Goal: Task Accomplishment & Management: Manage account settings

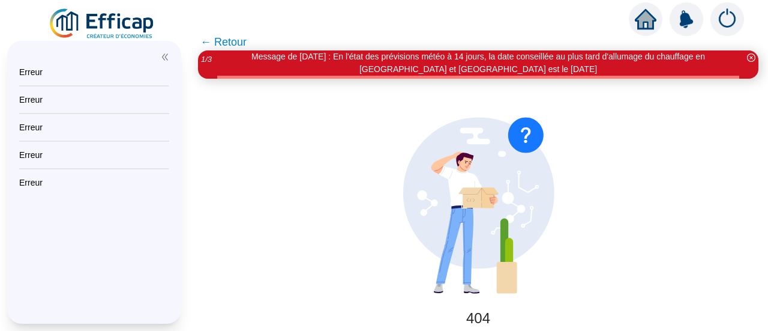
click at [95, 29] on img at bounding box center [102, 24] width 109 height 34
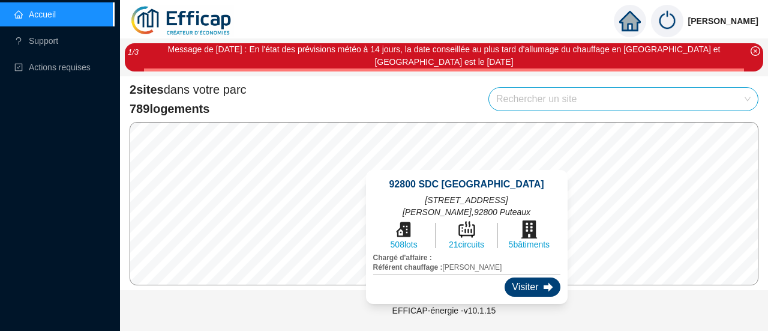
click at [544, 282] on icon at bounding box center [549, 287] width 10 height 10
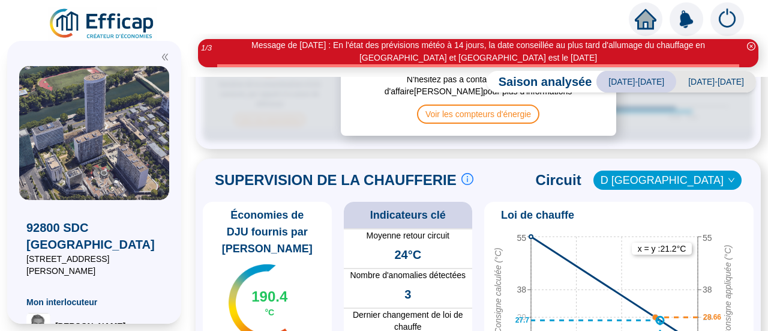
scroll to position [367, 0]
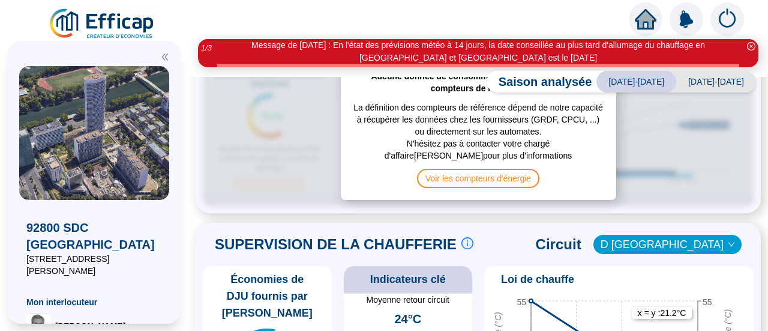
click at [301, 181] on div "Aucune donnée de consommation enregistrée sur les compteurs de référence La déf…" at bounding box center [478, 129] width 551 height 154
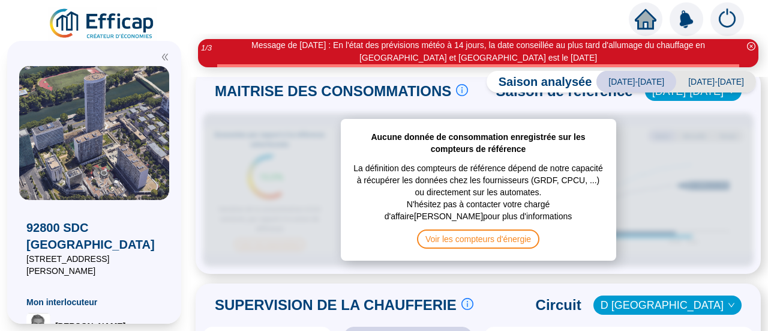
scroll to position [247, 0]
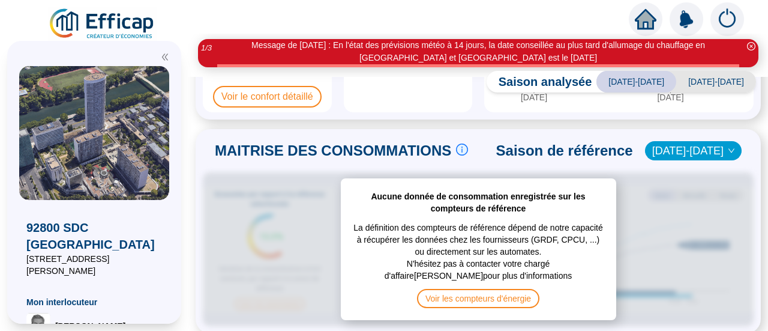
click at [696, 178] on div "Aucune donnée de consommation enregistrée sur les compteurs de référence La déf…" at bounding box center [478, 249] width 551 height 154
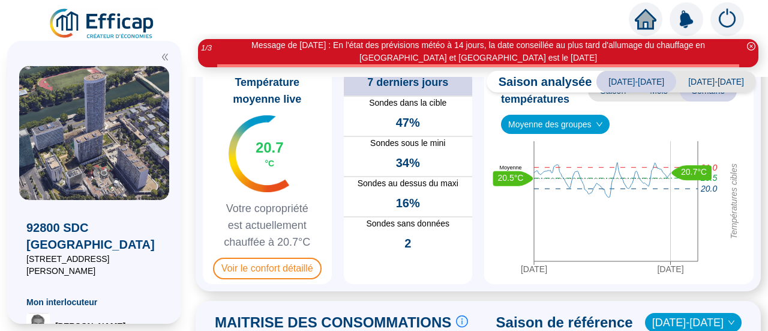
scroll to position [187, 0]
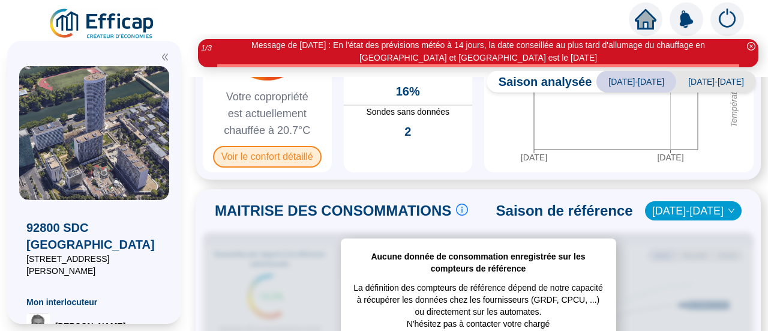
click at [296, 157] on span "Voir le confort détaillé" at bounding box center [267, 157] width 109 height 22
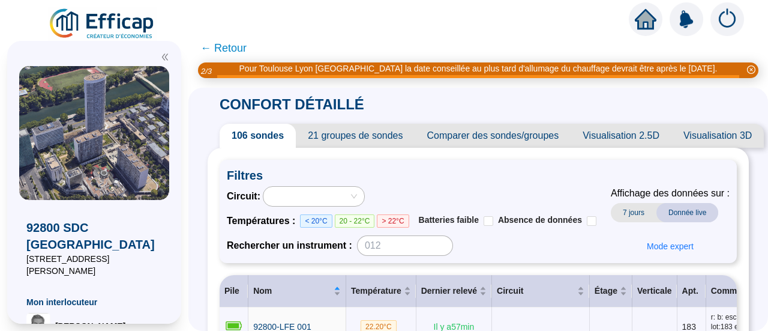
click at [220, 53] on span "← Retour" at bounding box center [223, 48] width 46 height 17
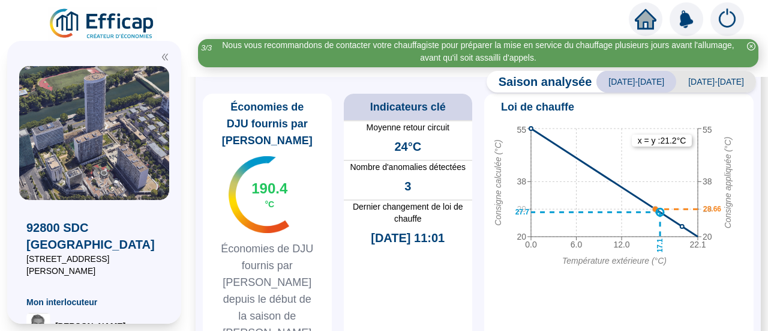
scroll to position [540, 0]
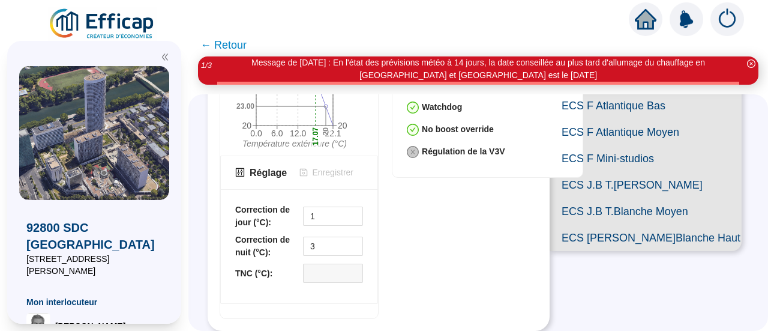
scroll to position [480, 0]
click at [320, 207] on input "1" at bounding box center [333, 216] width 59 height 18
drag, startPoint x: 331, startPoint y: 202, endPoint x: 269, endPoint y: 199, distance: 61.9
click at [269, 203] on div "Correction de jour (°C): 1" at bounding box center [299, 215] width 128 height 25
type input "8"
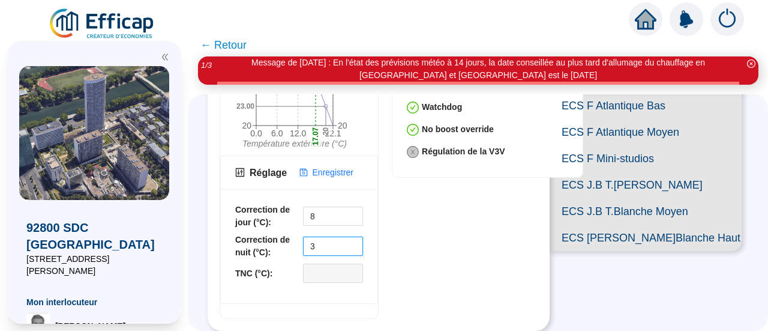
drag, startPoint x: 324, startPoint y: 232, endPoint x: 288, endPoint y: 229, distance: 36.1
click at [288, 233] on div "Correction de nuit (°C): 3" at bounding box center [299, 245] width 128 height 25
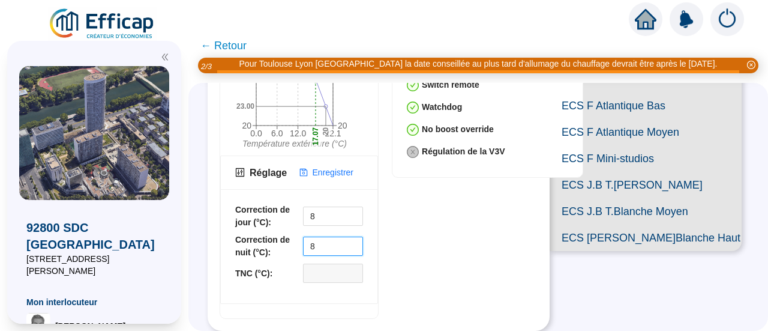
type input "8"
click at [430, 226] on div "Loi de chauffe 0.0 6.0 12.0 22.1 Température extérieure (°C) 20 29 38 55 Consig…" at bounding box center [379, 100] width 318 height 437
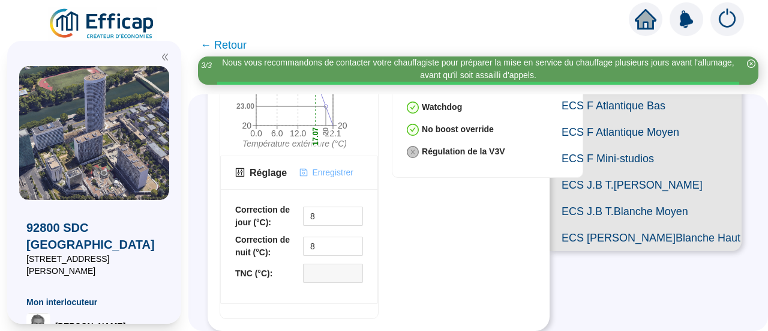
click at [337, 166] on span "Enregistrer" at bounding box center [333, 172] width 41 height 13
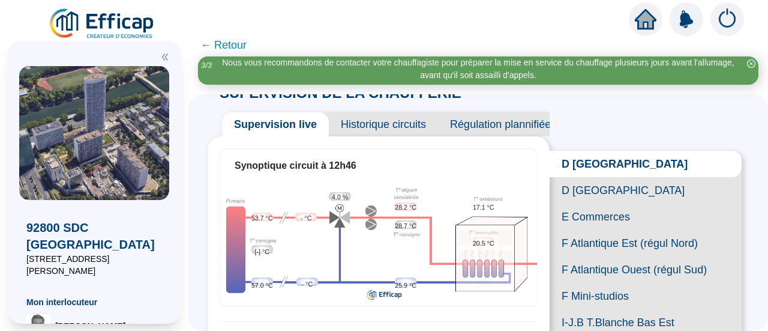
scroll to position [0, 0]
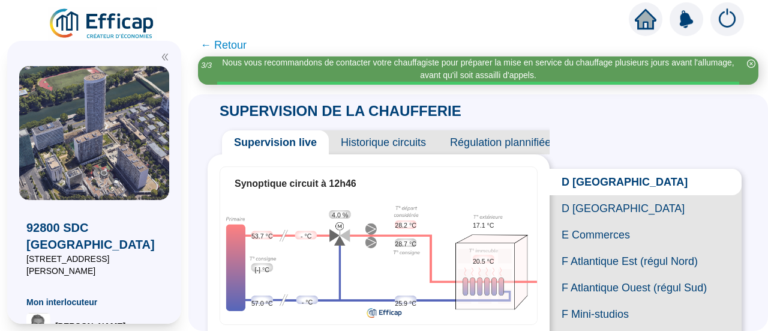
click at [594, 212] on span "D [GEOGRAPHIC_DATA]" at bounding box center [646, 208] width 192 height 26
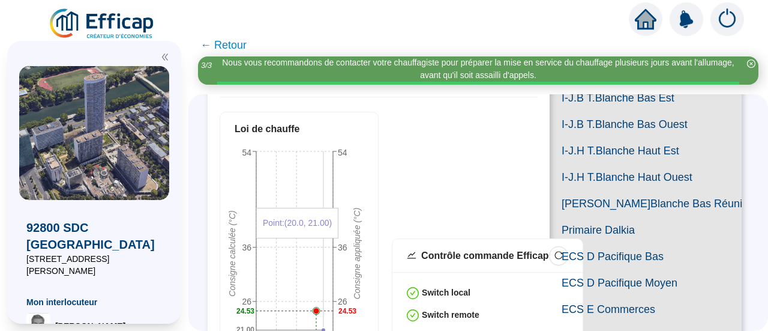
scroll to position [420, 0]
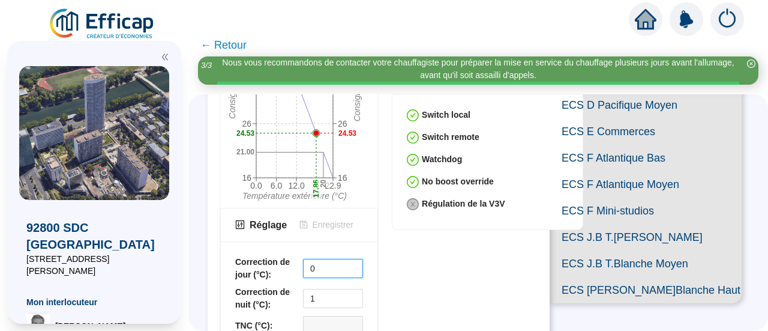
drag, startPoint x: 325, startPoint y: 268, endPoint x: 238, endPoint y: 257, distance: 87.0
click at [238, 257] on div "Correction de jour (°C): 0 Correction de nuit (°C): 1 TNC (°C):" at bounding box center [299, 298] width 157 height 114
type input "8"
drag, startPoint x: 320, startPoint y: 294, endPoint x: 241, endPoint y: 284, distance: 79.9
click at [241, 284] on div "Correction de jour (°C): 8 Correction de nuit (°C): 1 TNC (°C):" at bounding box center [299, 298] width 157 height 114
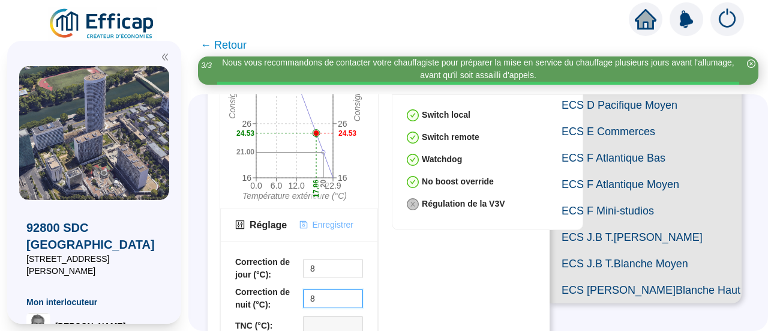
type input "8"
click at [327, 220] on span "Enregistrer" at bounding box center [333, 224] width 41 height 13
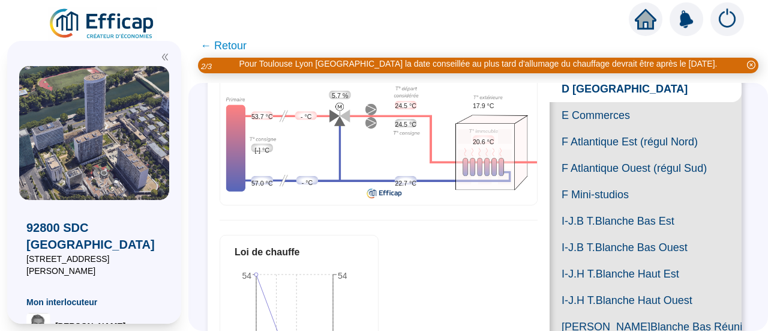
scroll to position [0, 0]
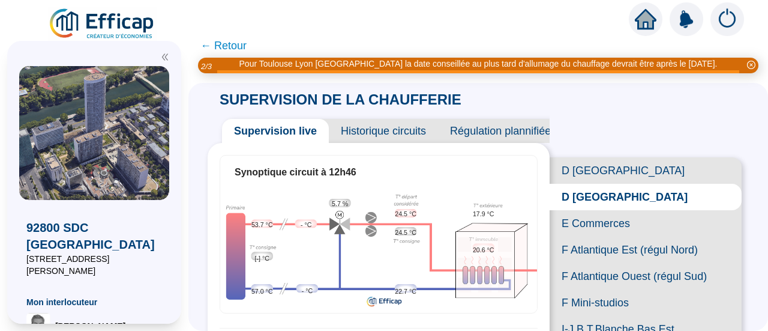
click at [586, 235] on span "E Commerces" at bounding box center [646, 223] width 192 height 26
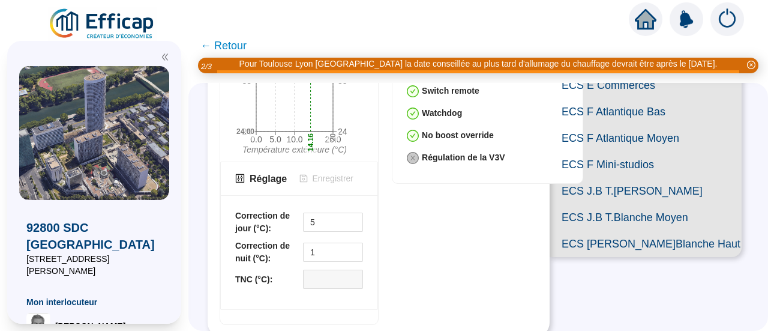
scroll to position [540, 0]
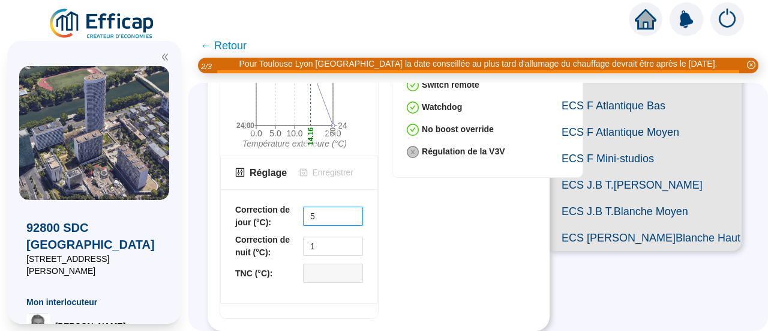
drag, startPoint x: 316, startPoint y: 133, endPoint x: 206, endPoint y: 131, distance: 109.8
click at [206, 131] on div "SUPERVISION DE LA CHAUFFERIE Supervision live Historique circuits Régulation pl…" at bounding box center [478, 207] width 580 height 248
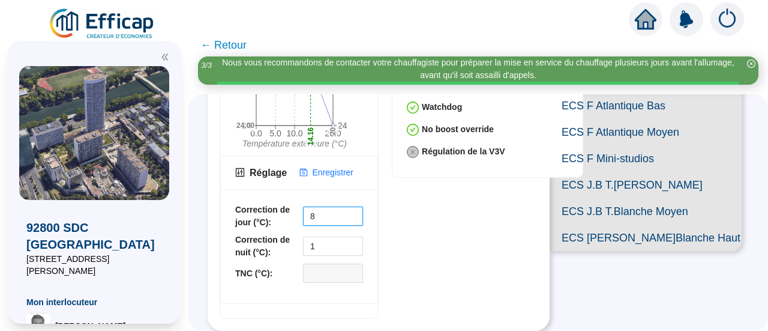
type input "8"
drag, startPoint x: 248, startPoint y: 169, endPoint x: 241, endPoint y: 169, distance: 6.6
click at [241, 189] on div "Correction de jour (°C): 8 Correction de nuit (°C): 1 TNC (°C):" at bounding box center [299, 246] width 157 height 114
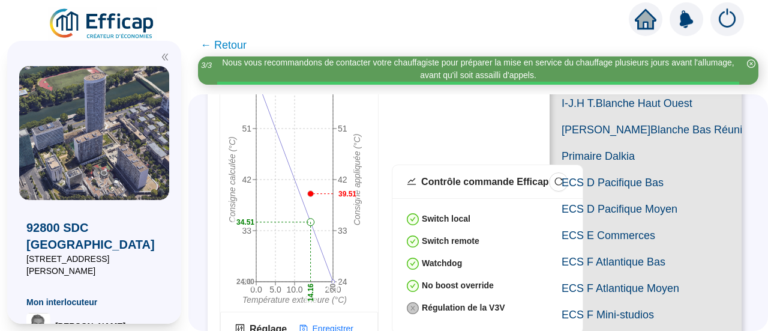
scroll to position [360, 0]
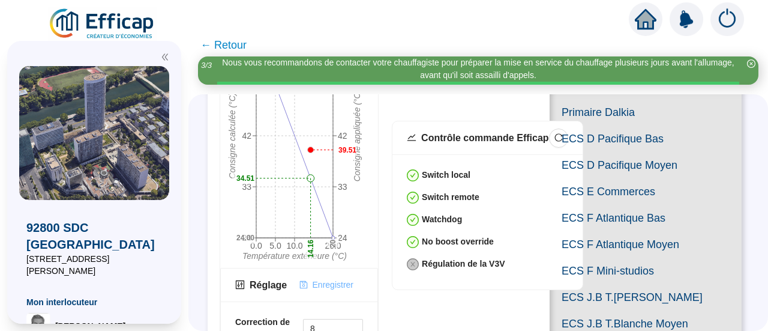
type input "8"
click at [331, 278] on span "Enregistrer" at bounding box center [333, 284] width 41 height 13
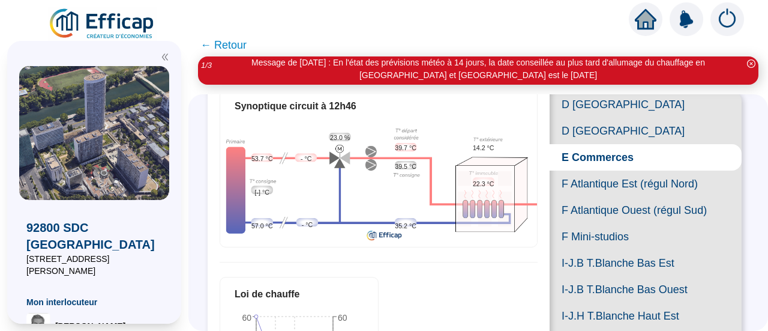
scroll to position [120, 0]
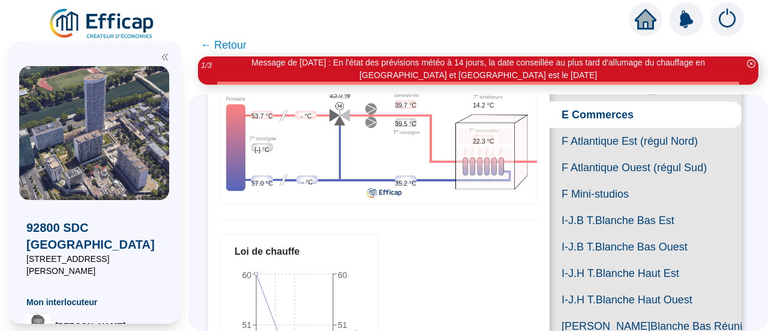
click at [605, 154] on span "F Atlantique Est (régul Nord)" at bounding box center [646, 141] width 192 height 26
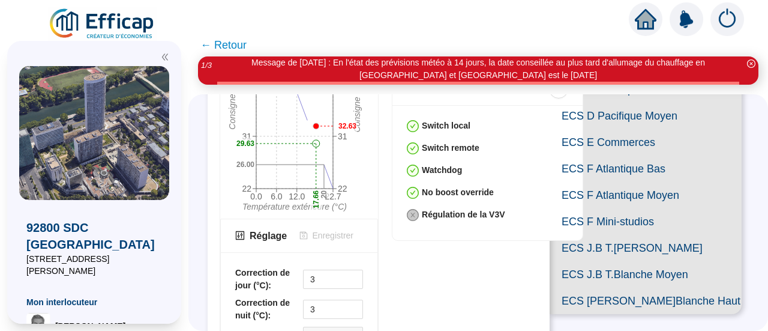
scroll to position [480, 0]
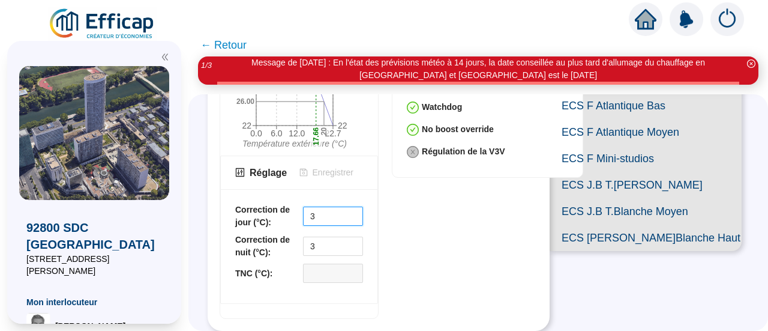
drag, startPoint x: 334, startPoint y: 201, endPoint x: 214, endPoint y: 197, distance: 120.1
click at [214, 197] on div "SUPERVISION DE LA CHAUFFERIE Supervision live Historique circuits Régulation pl…" at bounding box center [478, 212] width 580 height 236
type input "8"
drag, startPoint x: 320, startPoint y: 229, endPoint x: 247, endPoint y: 227, distance: 73.2
click at [247, 233] on div "Correction de nuit (°C): 3" at bounding box center [299, 245] width 128 height 25
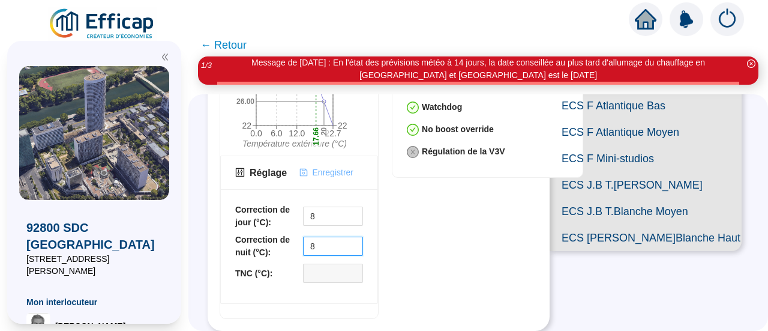
type input "8"
drag, startPoint x: 335, startPoint y: 155, endPoint x: 337, endPoint y: 164, distance: 8.6
click at [335, 166] on span "Enregistrer" at bounding box center [333, 172] width 41 height 13
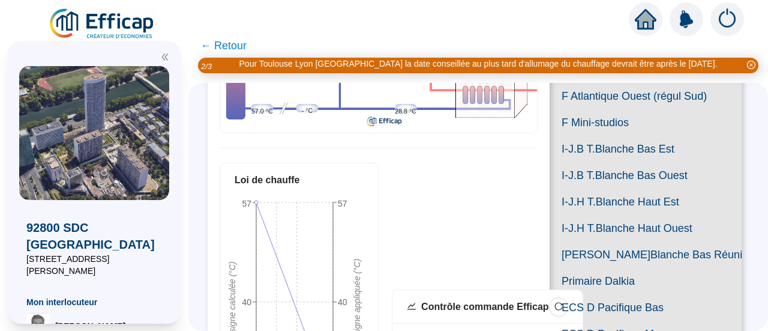
scroll to position [120, 0]
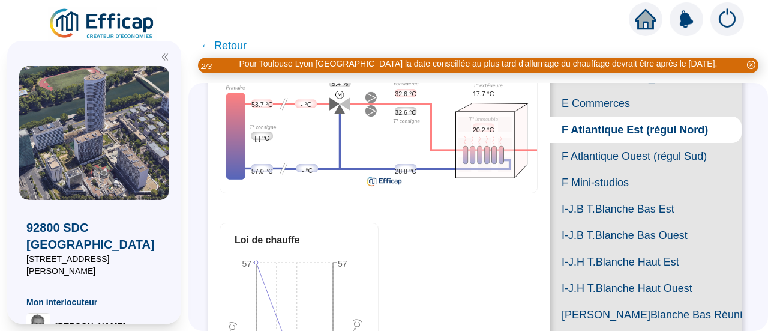
click at [602, 169] on span "F Atlantique Ouest (régul Sud)" at bounding box center [646, 156] width 192 height 26
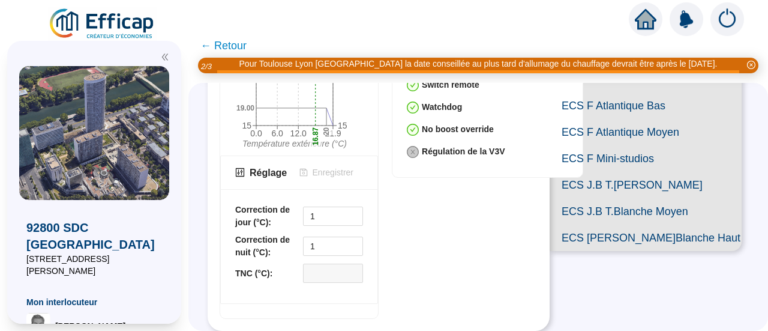
scroll to position [540, 0]
drag, startPoint x: 294, startPoint y: 134, endPoint x: 164, endPoint y: 133, distance: 129.6
click at [164, 133] on div "X 92800 SDC Le France 4 Square Léon Blum Mon interlocuteur David THOMAS Chargé …" at bounding box center [384, 182] width 768 height 297
type input "8"
drag, startPoint x: 325, startPoint y: 160, endPoint x: 267, endPoint y: 154, distance: 57.9
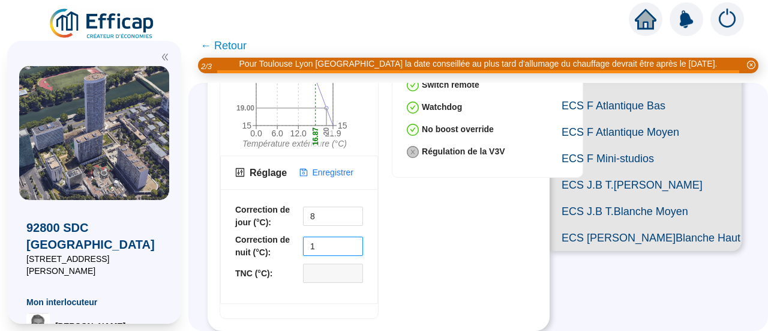
click at [258, 233] on div "Correction de nuit (°C): 1" at bounding box center [299, 245] width 128 height 25
type input "8"
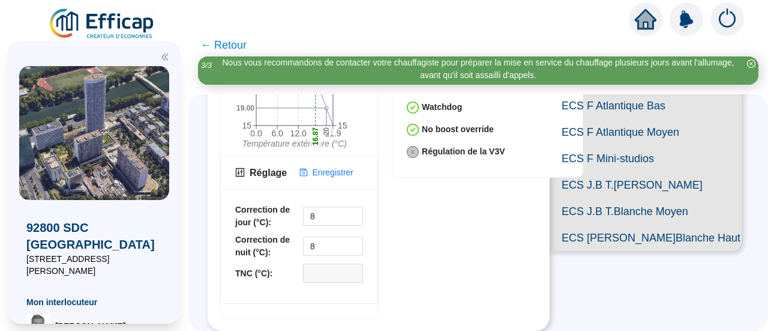
click at [344, 92] on div "← Retour Nous vous recommandons de contacter votre chauffagiste pour préparer l…" at bounding box center [478, 182] width 580 height 297
click at [344, 166] on span "Enregistrer" at bounding box center [333, 172] width 41 height 13
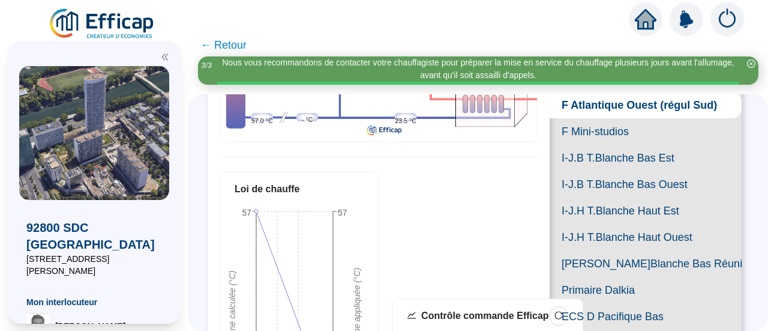
scroll to position [180, 0]
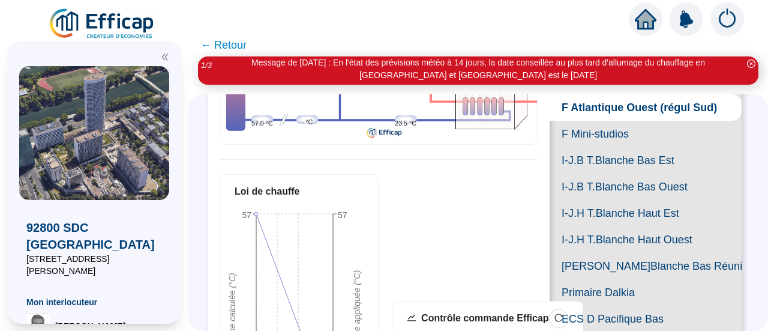
click at [596, 147] on span "F Mini-studios" at bounding box center [646, 134] width 192 height 26
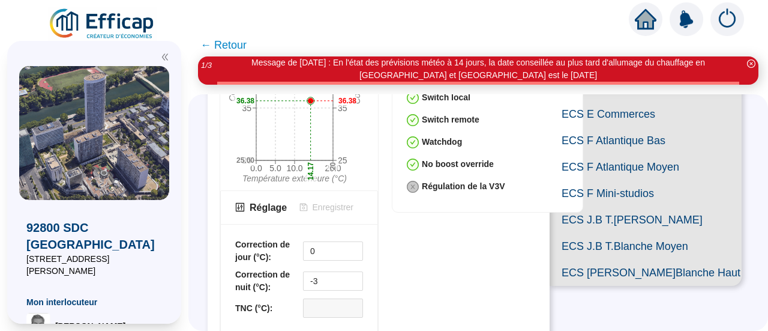
scroll to position [540, 0]
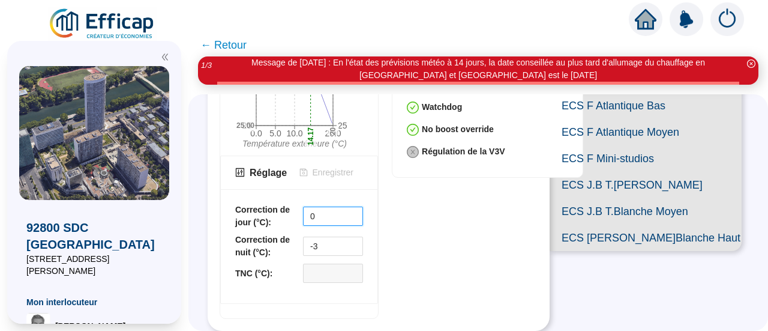
drag, startPoint x: 331, startPoint y: 134, endPoint x: 280, endPoint y: 138, distance: 51.2
click at [280, 203] on div "Correction de jour (°C): 0" at bounding box center [299, 215] width 128 height 25
type input "8"
drag, startPoint x: 322, startPoint y: 166, endPoint x: 282, endPoint y: 166, distance: 39.6
click at [282, 233] on div "Correction de nuit (°C): -3" at bounding box center [299, 245] width 128 height 25
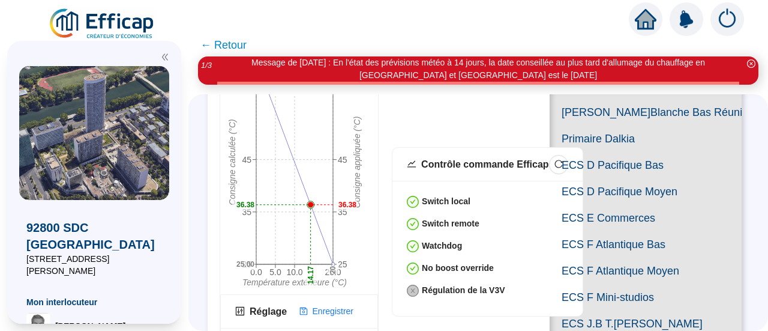
scroll to position [420, 0]
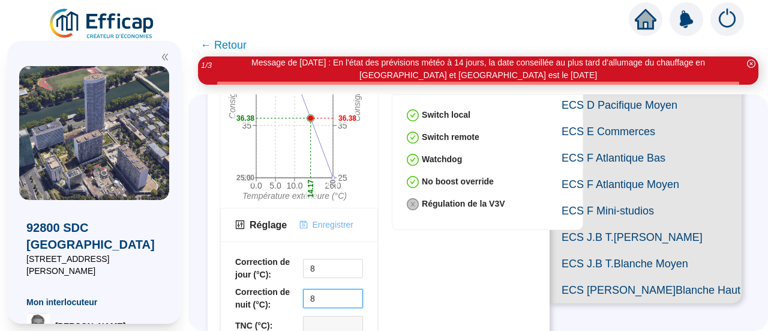
type input "8"
click at [332, 220] on span "Enregistrer" at bounding box center [333, 224] width 41 height 13
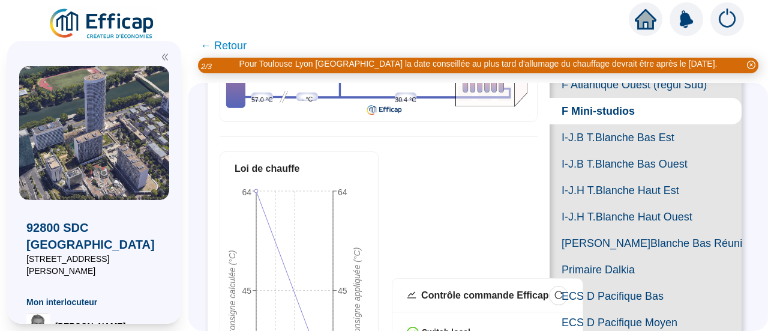
scroll to position [180, 0]
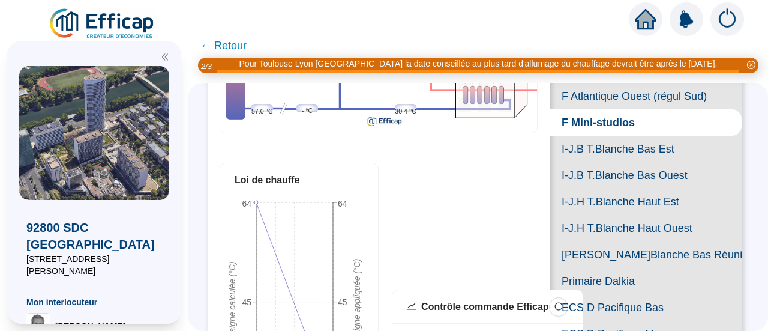
click at [607, 162] on span "I-J.B T.Blanche Bas Est" at bounding box center [646, 149] width 192 height 26
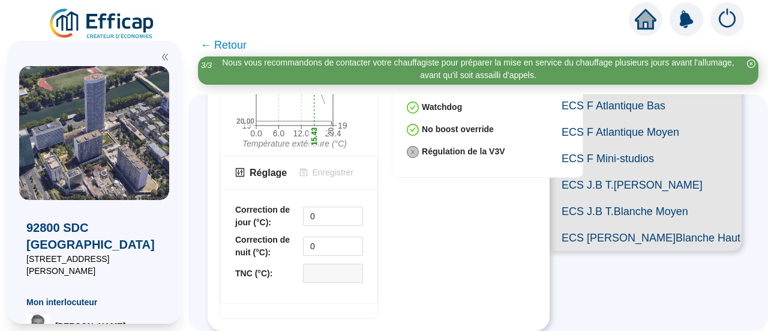
scroll to position [535, 0]
click at [271, 203] on div "Correction de jour (°C): 0" at bounding box center [299, 215] width 128 height 25
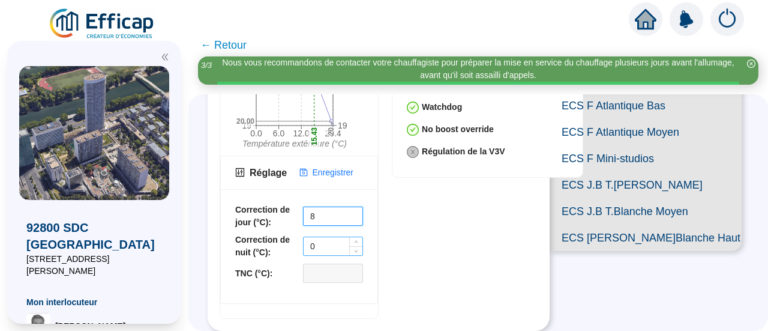
type input "8"
drag, startPoint x: 325, startPoint y: 175, endPoint x: 257, endPoint y: 170, distance: 68.6
click at [257, 233] on div "Correction de nuit (°C): 0" at bounding box center [299, 245] width 128 height 25
type input "8"
click at [338, 166] on span "Enregistrer" at bounding box center [333, 172] width 41 height 13
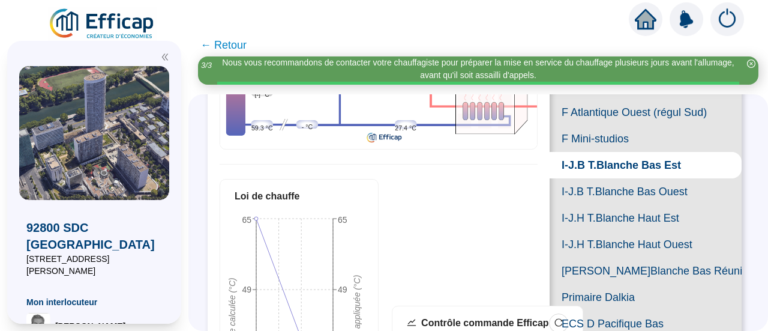
scroll to position [0, 0]
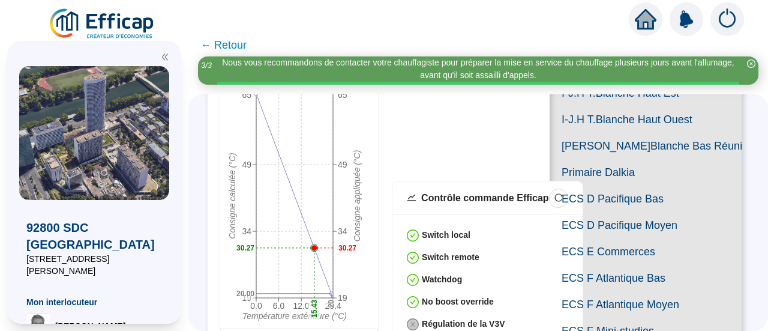
click at [625, 80] on span "I-J.B T.Blanche Bas Ouest" at bounding box center [646, 66] width 192 height 26
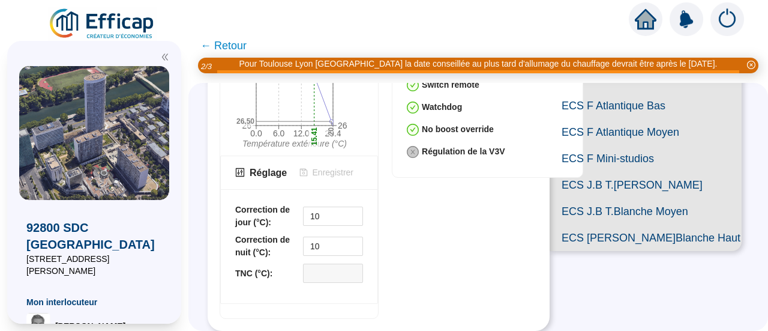
scroll to position [526, 0]
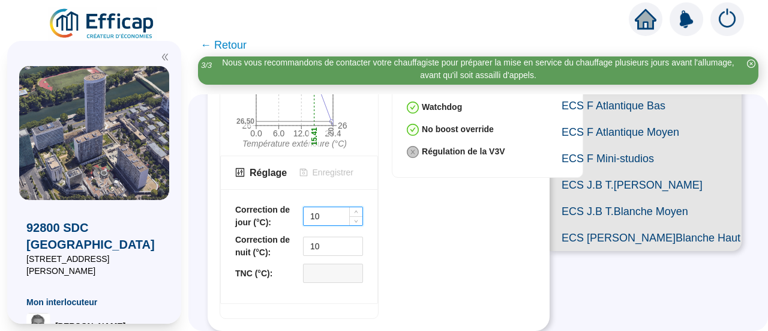
click at [325, 207] on input "10" at bounding box center [333, 216] width 59 height 18
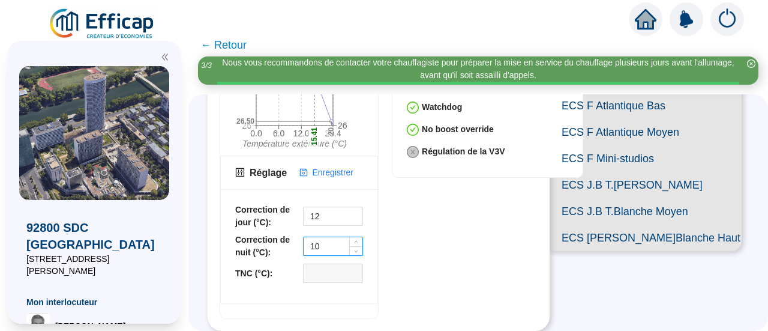
type input "10"
click at [324, 237] on input "10" at bounding box center [333, 246] width 59 height 18
type input "10"
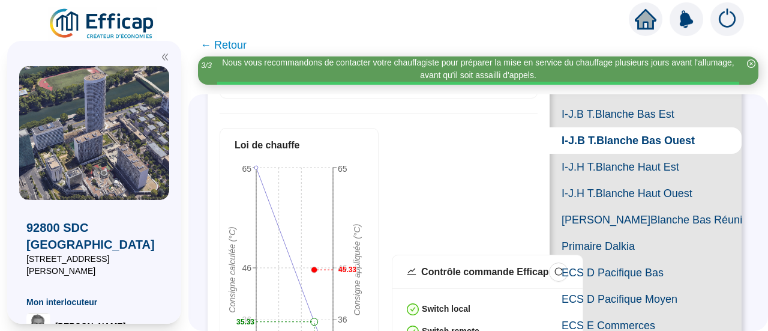
click at [630, 180] on span "I-J.H T.Blanche Haut Est" at bounding box center [646, 167] width 192 height 26
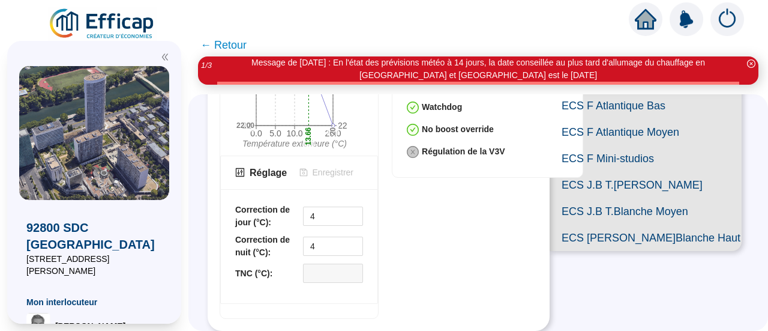
scroll to position [466, 0]
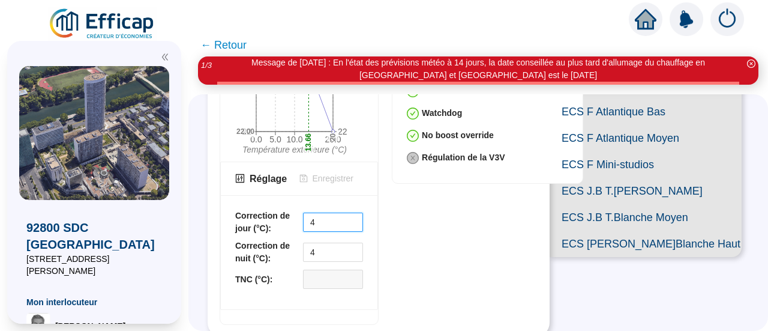
drag, startPoint x: 321, startPoint y: 214, endPoint x: 284, endPoint y: 213, distance: 36.6
click at [284, 213] on div "Correction de jour (°C): 4" at bounding box center [299, 221] width 128 height 25
type input "8"
drag, startPoint x: 322, startPoint y: 245, endPoint x: 260, endPoint y: 242, distance: 61.9
click at [260, 242] on div "Correction de nuit (°C): 4" at bounding box center [299, 251] width 128 height 25
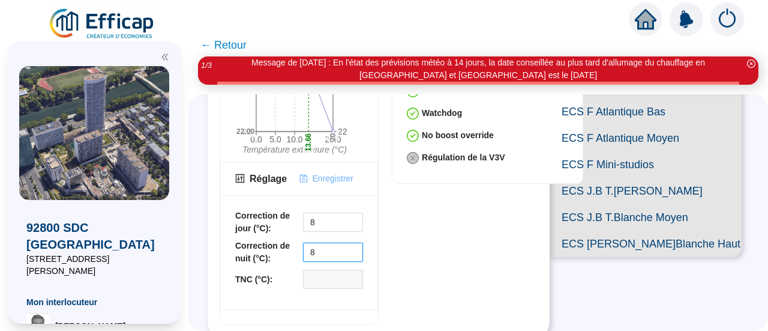
type input "8"
click at [328, 173] on span "Enregistrer" at bounding box center [333, 178] width 41 height 13
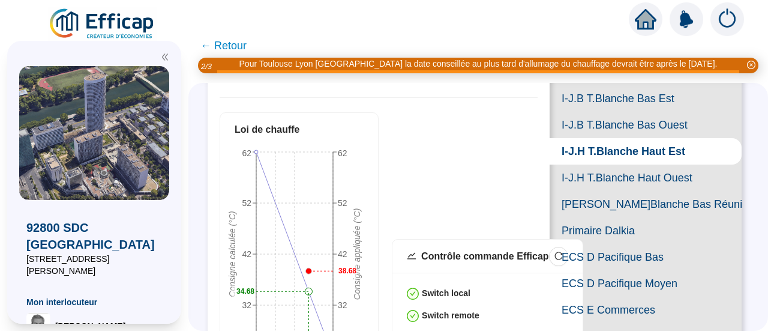
scroll to position [300, 0]
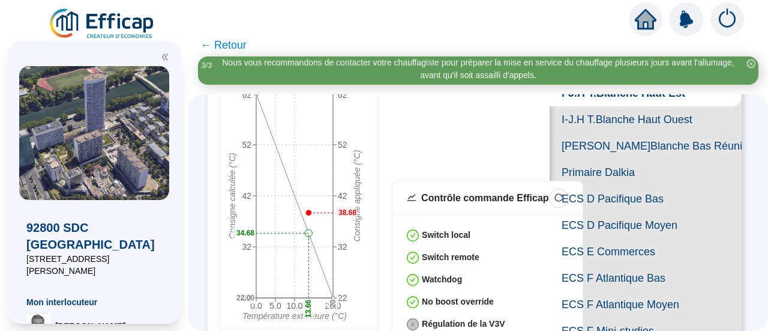
click at [612, 133] on span "I-J.H T.Blanche Haut Ouest" at bounding box center [646, 119] width 192 height 26
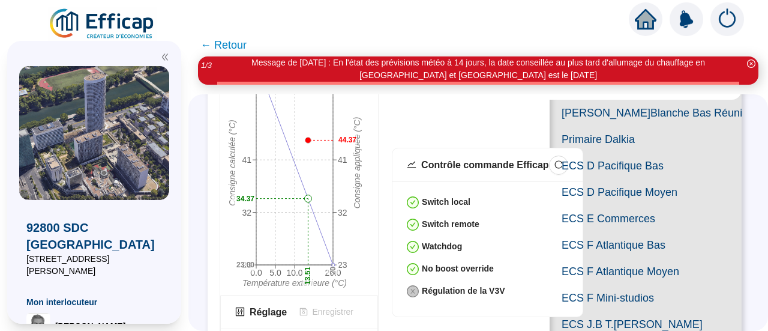
scroll to position [360, 0]
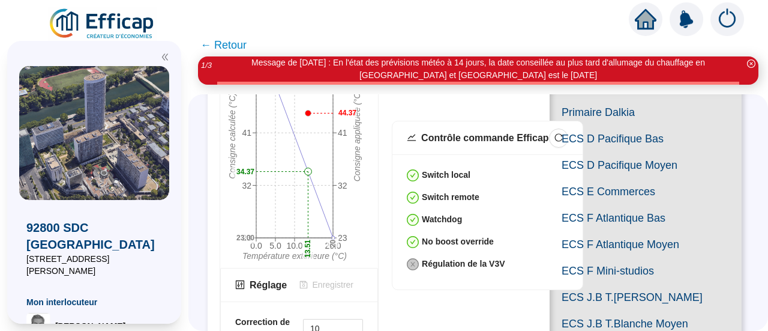
click at [635, 99] on span "[PERSON_NAME]Blanche Bas Réunions (=I Studios Est)" at bounding box center [646, 86] width 192 height 26
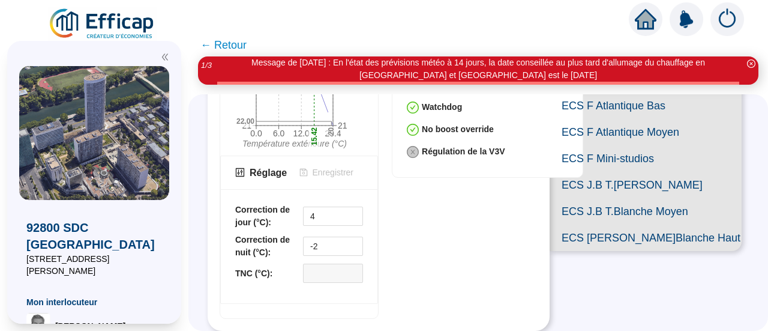
scroll to position [420, 0]
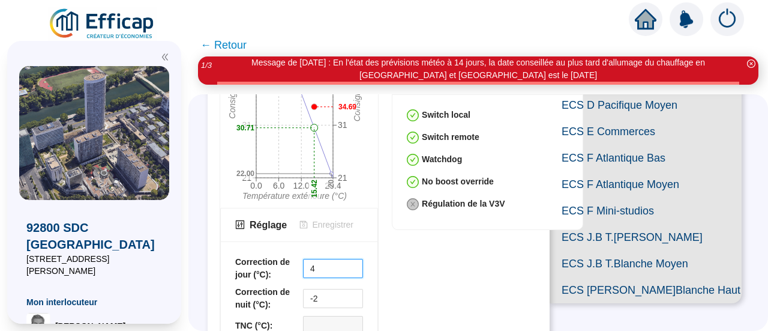
drag, startPoint x: 327, startPoint y: 262, endPoint x: 263, endPoint y: 262, distance: 64.2
click at [263, 262] on div "Correction de jour (°C): 4" at bounding box center [299, 268] width 128 height 25
type input "8"
drag, startPoint x: 329, startPoint y: 290, endPoint x: 268, endPoint y: 291, distance: 61.2
click at [268, 291] on div "Correction de nuit (°C): -2" at bounding box center [299, 298] width 128 height 25
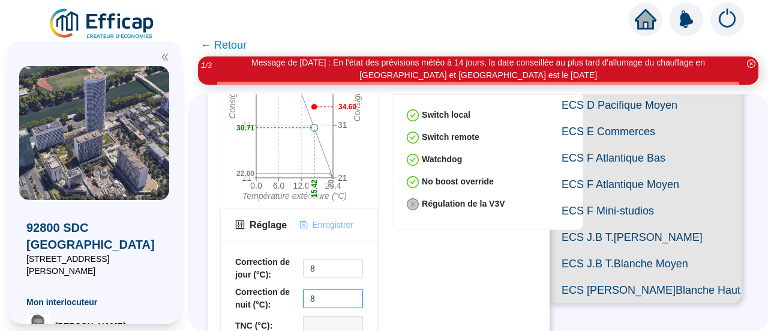
type input "8"
click at [342, 221] on span "Enregistrer" at bounding box center [333, 224] width 41 height 13
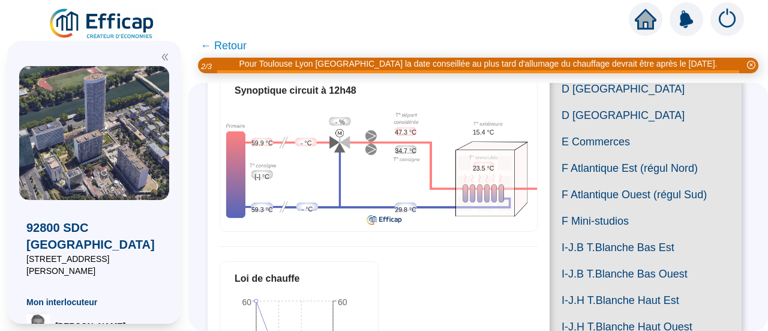
scroll to position [0, 0]
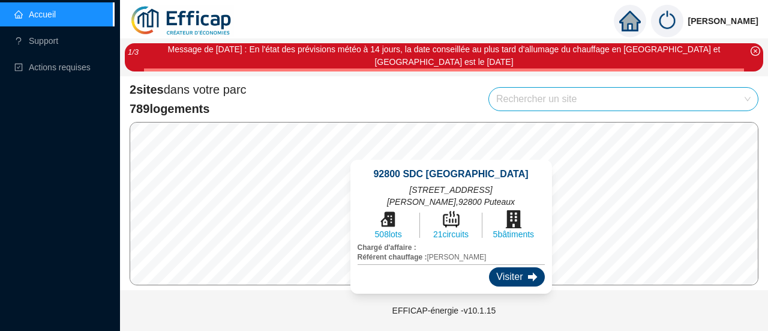
click at [489, 267] on div "Visiter" at bounding box center [516, 276] width 55 height 19
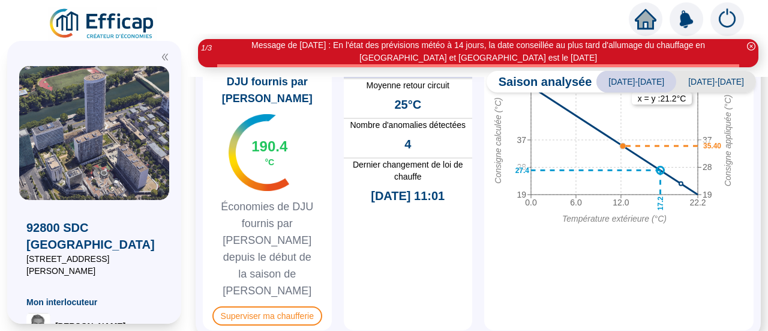
scroll to position [608, 0]
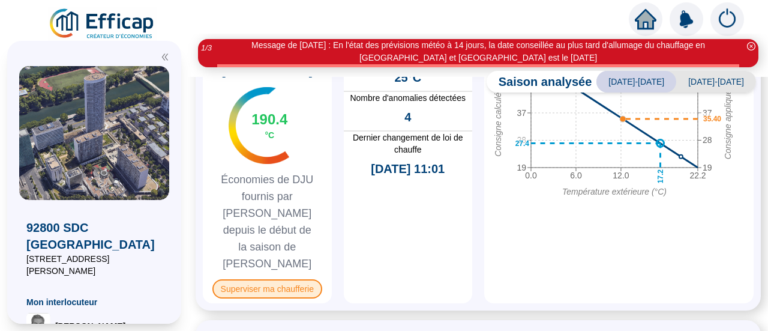
click at [290, 279] on span "Superviser ma chaufferie" at bounding box center [267, 288] width 110 height 19
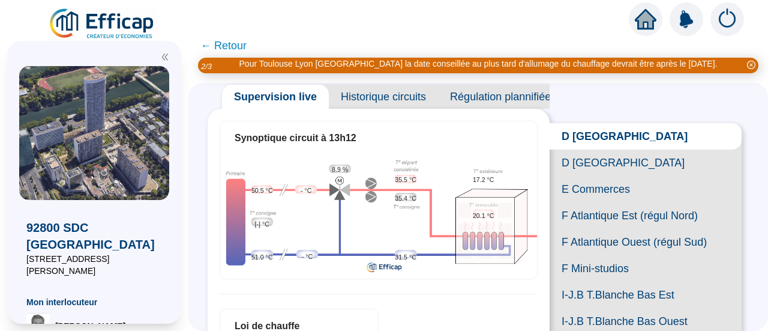
scroll to position [60, 0]
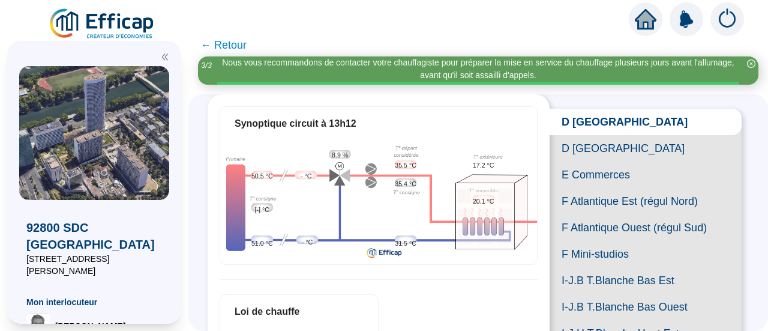
click at [576, 188] on span "E Commerces" at bounding box center [646, 174] width 192 height 26
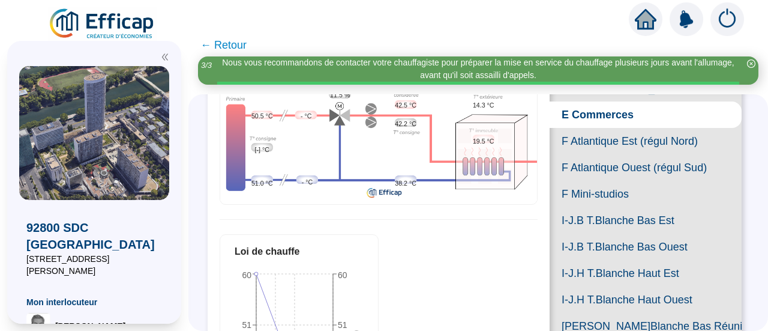
scroll to position [60, 0]
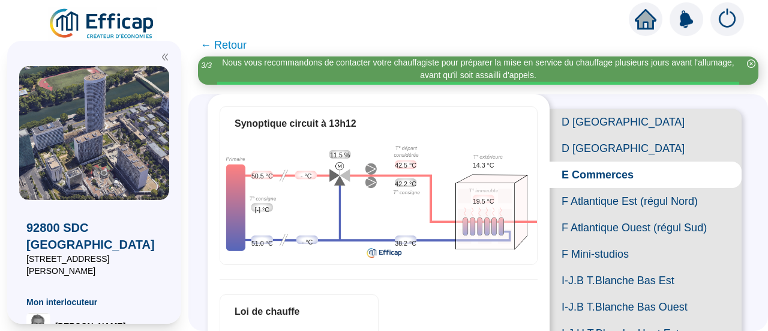
click at [599, 126] on span "D [GEOGRAPHIC_DATA]" at bounding box center [646, 122] width 192 height 26
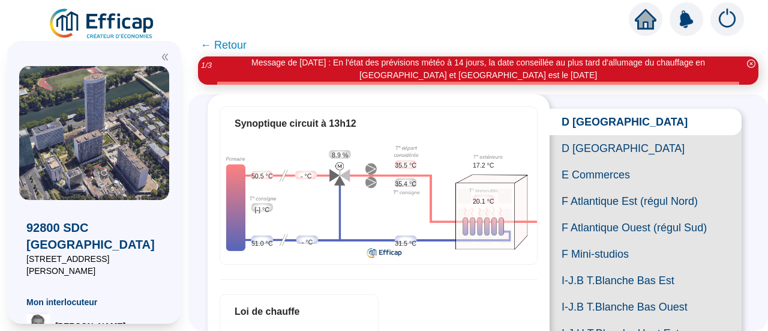
click at [597, 152] on span "D [GEOGRAPHIC_DATA]" at bounding box center [646, 148] width 192 height 26
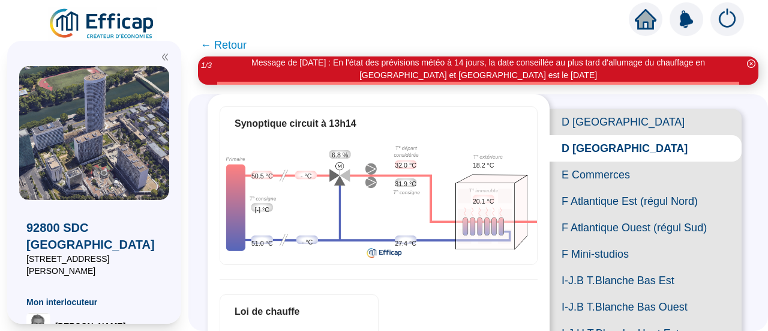
click at [595, 123] on span "D [GEOGRAPHIC_DATA]" at bounding box center [646, 122] width 192 height 26
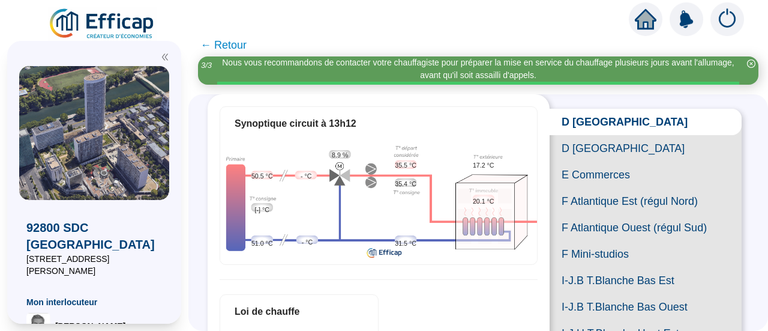
click at [109, 25] on img at bounding box center [102, 24] width 109 height 34
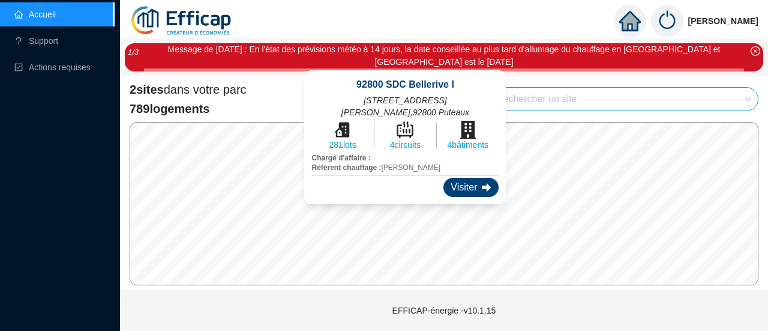
click at [443, 181] on div "Visiter" at bounding box center [470, 187] width 55 height 19
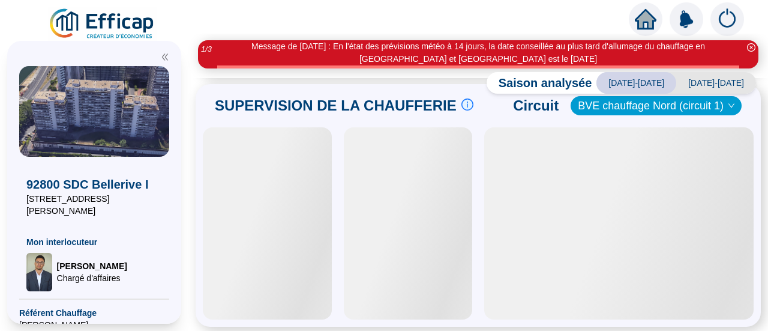
scroll to position [718, 0]
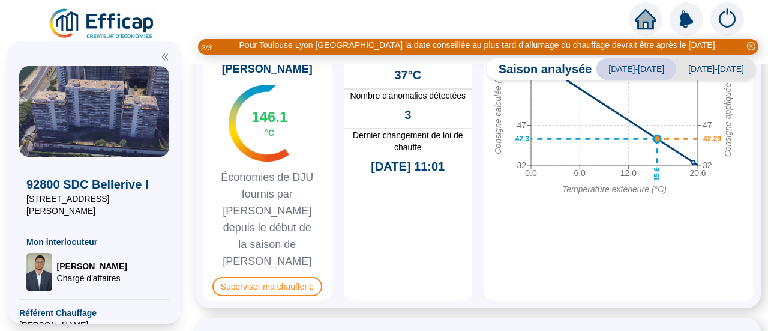
click at [268, 269] on div "SUPERVISION DE LA CHAUFFERIE Suivre les paramètres en chaufferie en direct c'es…" at bounding box center [478, 143] width 565 height 329
click at [265, 277] on span "Superviser ma chaufferie" at bounding box center [267, 286] width 110 height 19
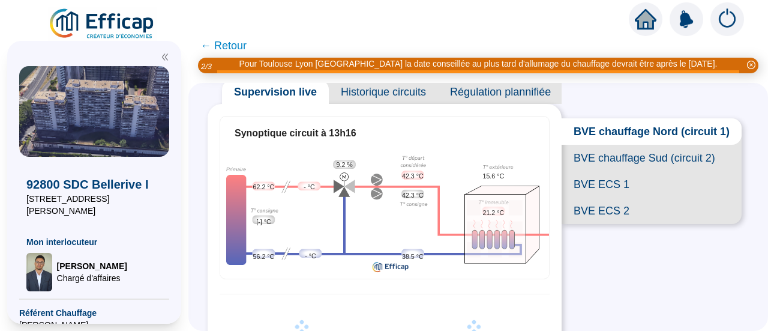
scroll to position [57, 0]
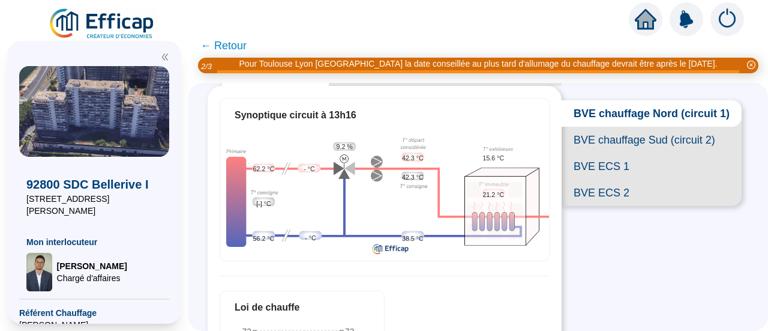
click at [637, 153] on span "BVE chauffage Sud (circuit 2)" at bounding box center [652, 140] width 180 height 26
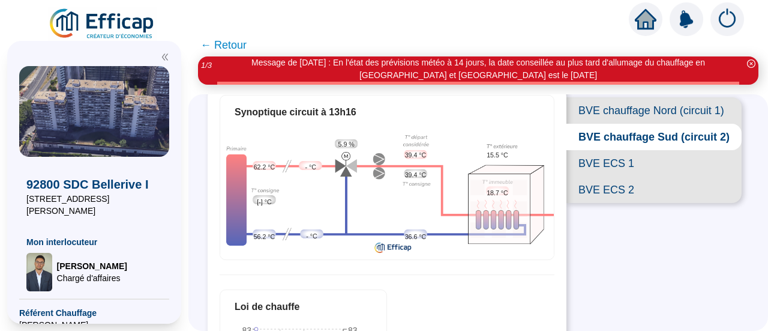
scroll to position [71, 0]
